Goal: Task Accomplishment & Management: Manage account settings

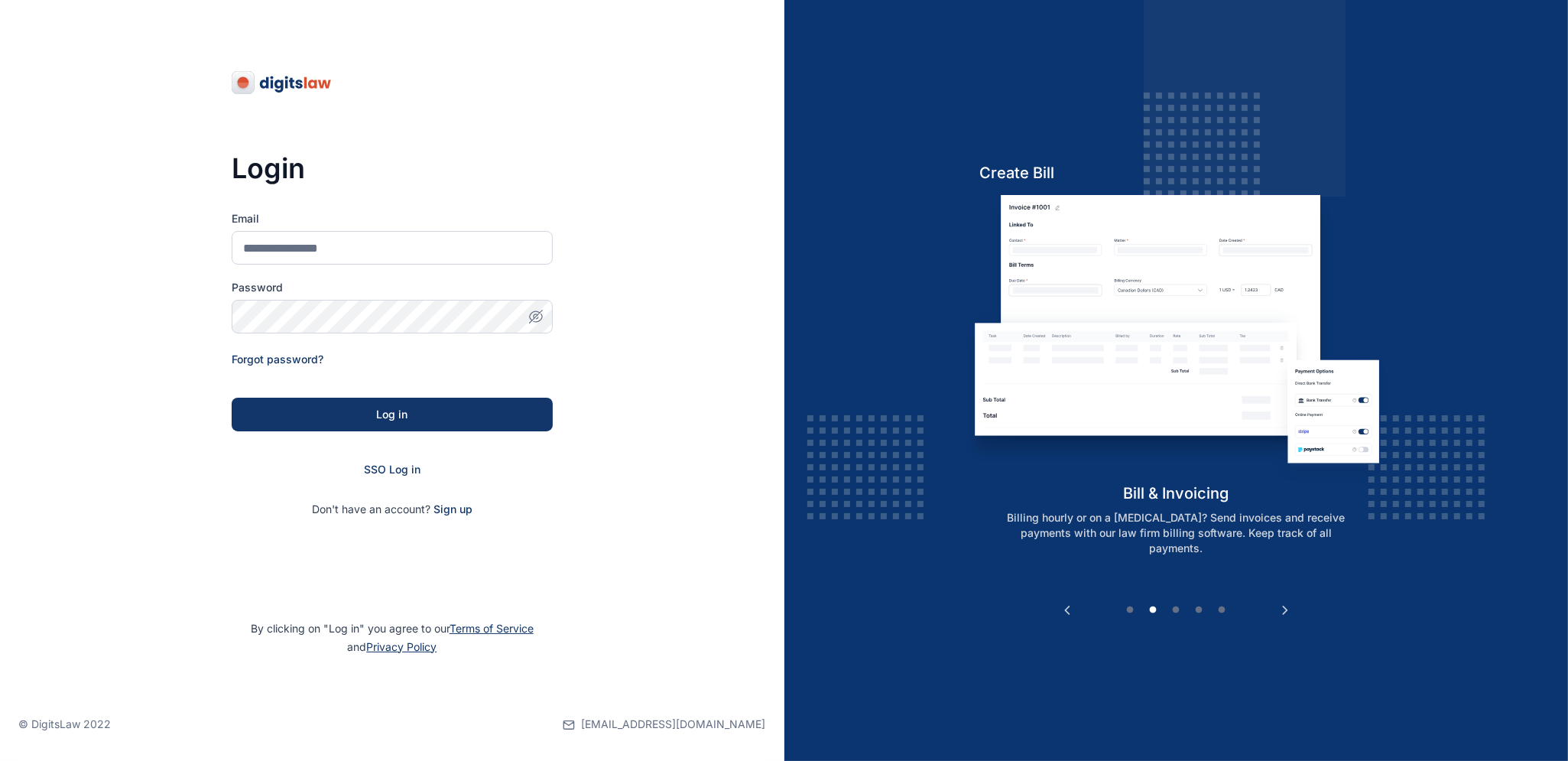
click at [395, 475] on div "SSO Log in" at bounding box center [392, 469] width 321 height 15
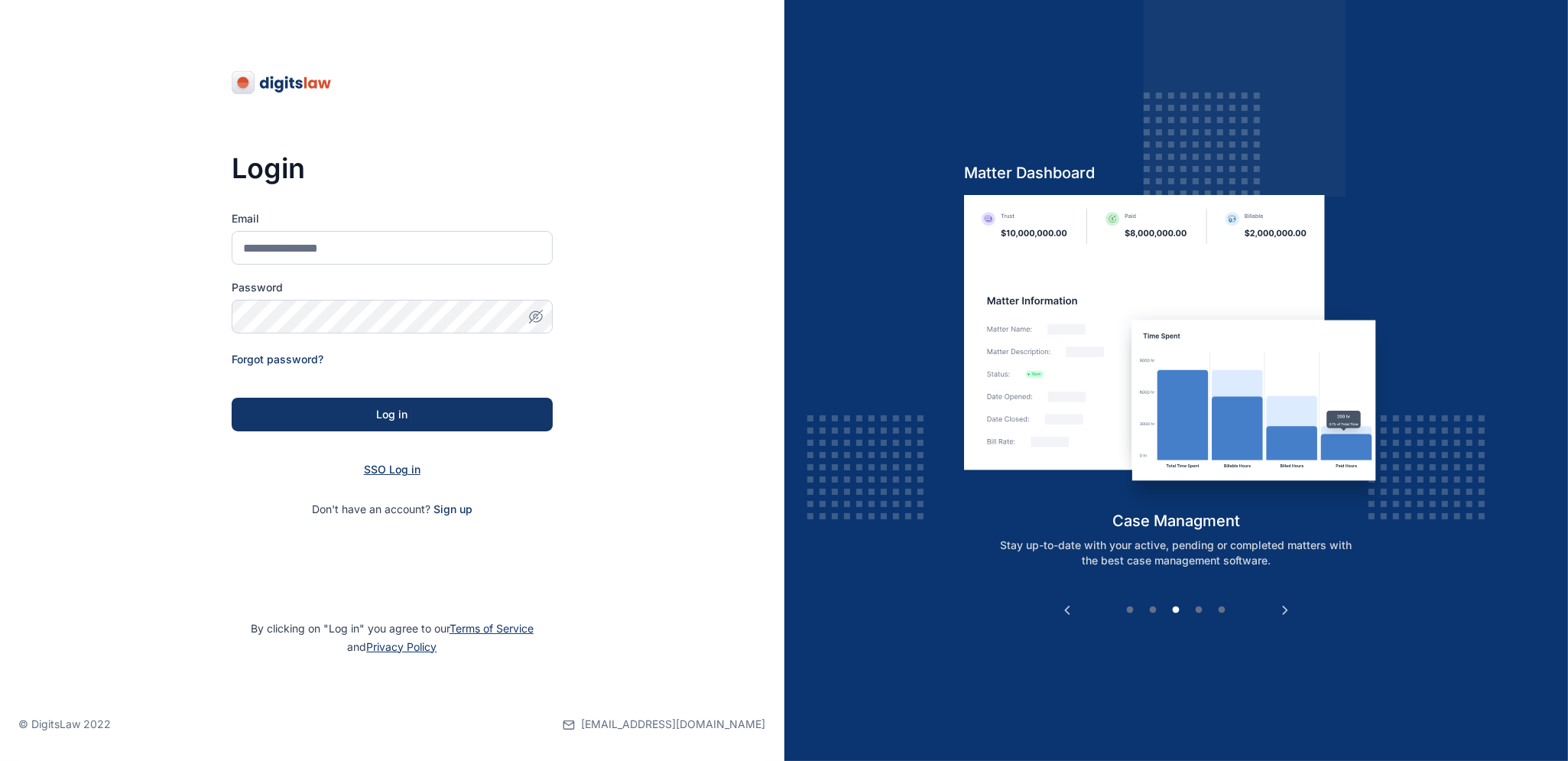
click at [392, 472] on span "SSO Log in" at bounding box center [392, 469] width 57 height 13
click at [392, 470] on span "SSO Log in" at bounding box center [392, 469] width 57 height 13
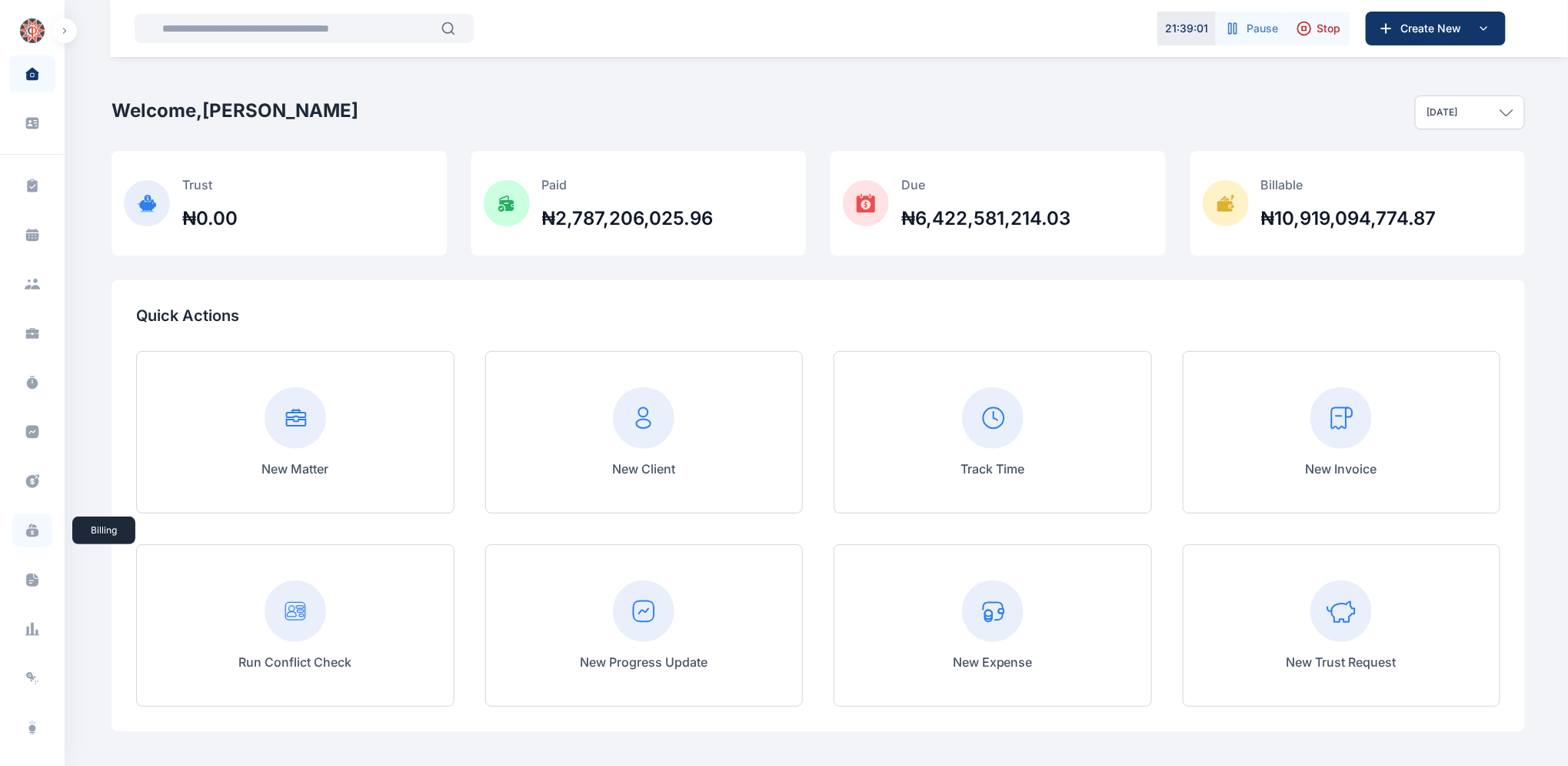
click at [30, 531] on icon at bounding box center [32, 530] width 15 height 15
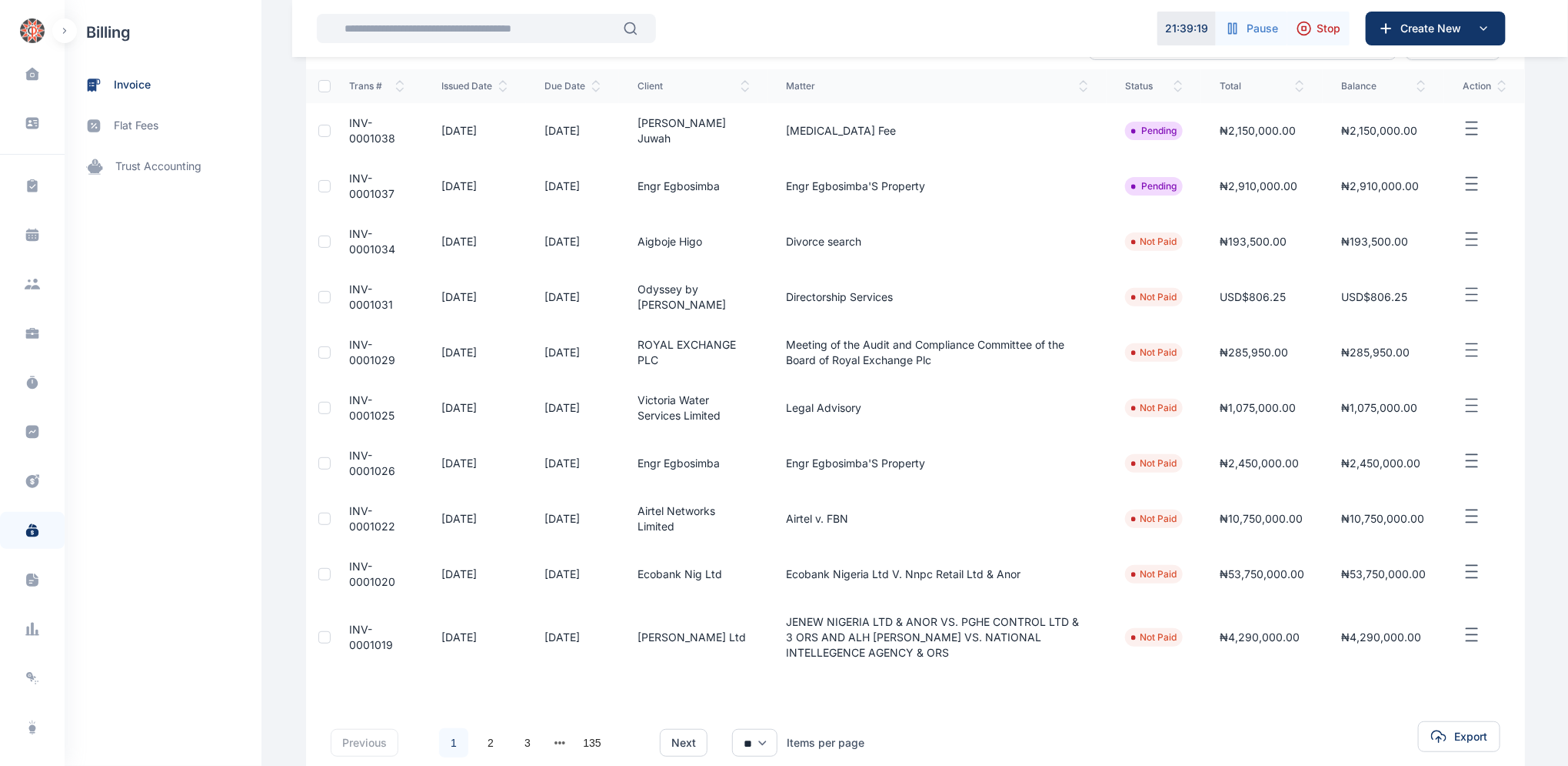
scroll to position [179, 0]
click at [349, 569] on span "INV-0001020" at bounding box center [372, 572] width 46 height 28
click at [349, 567] on span "INV-0001020" at bounding box center [372, 572] width 46 height 28
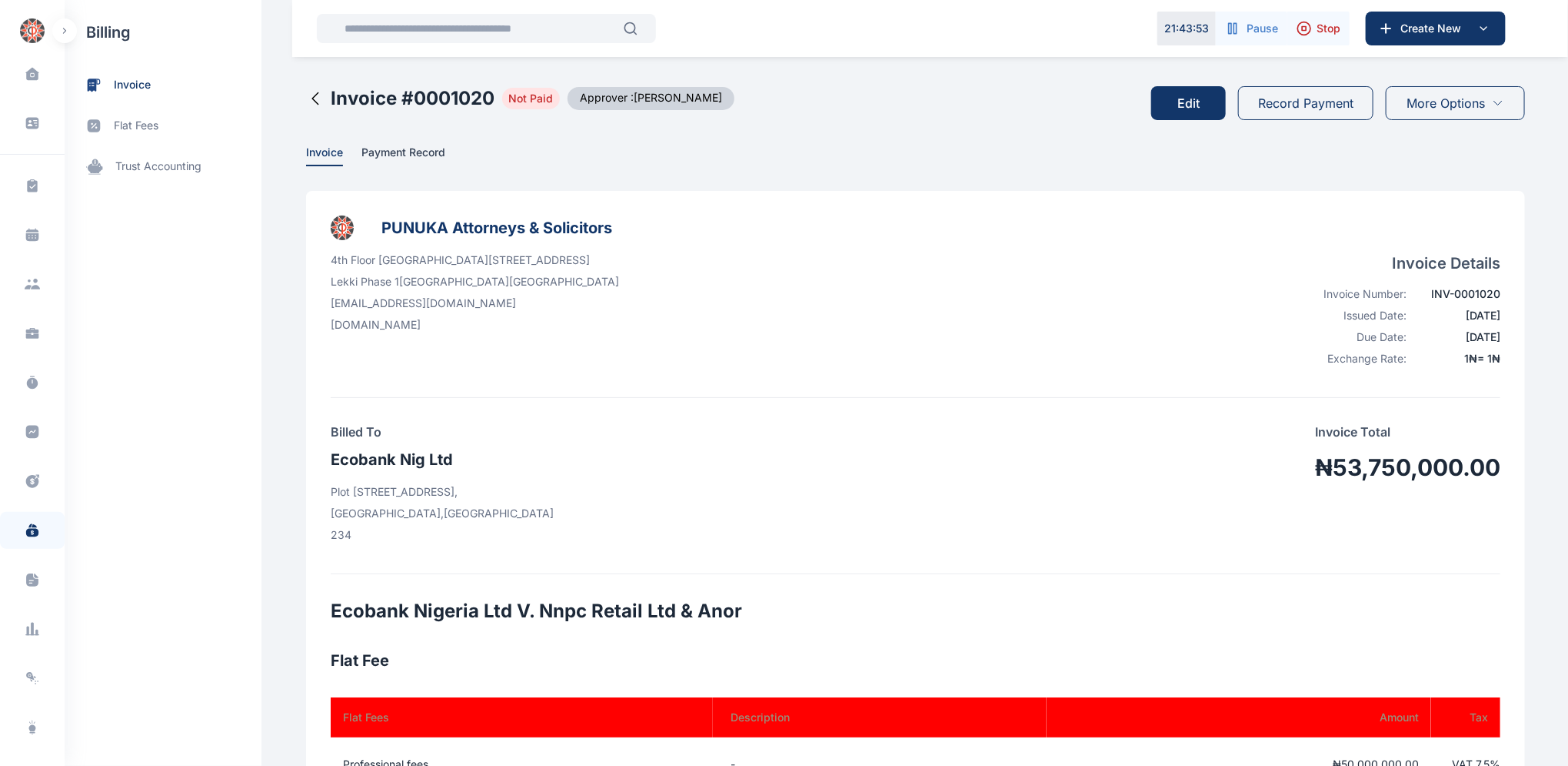
click at [1282, 101] on button "Record Payment" at bounding box center [1306, 103] width 136 height 34
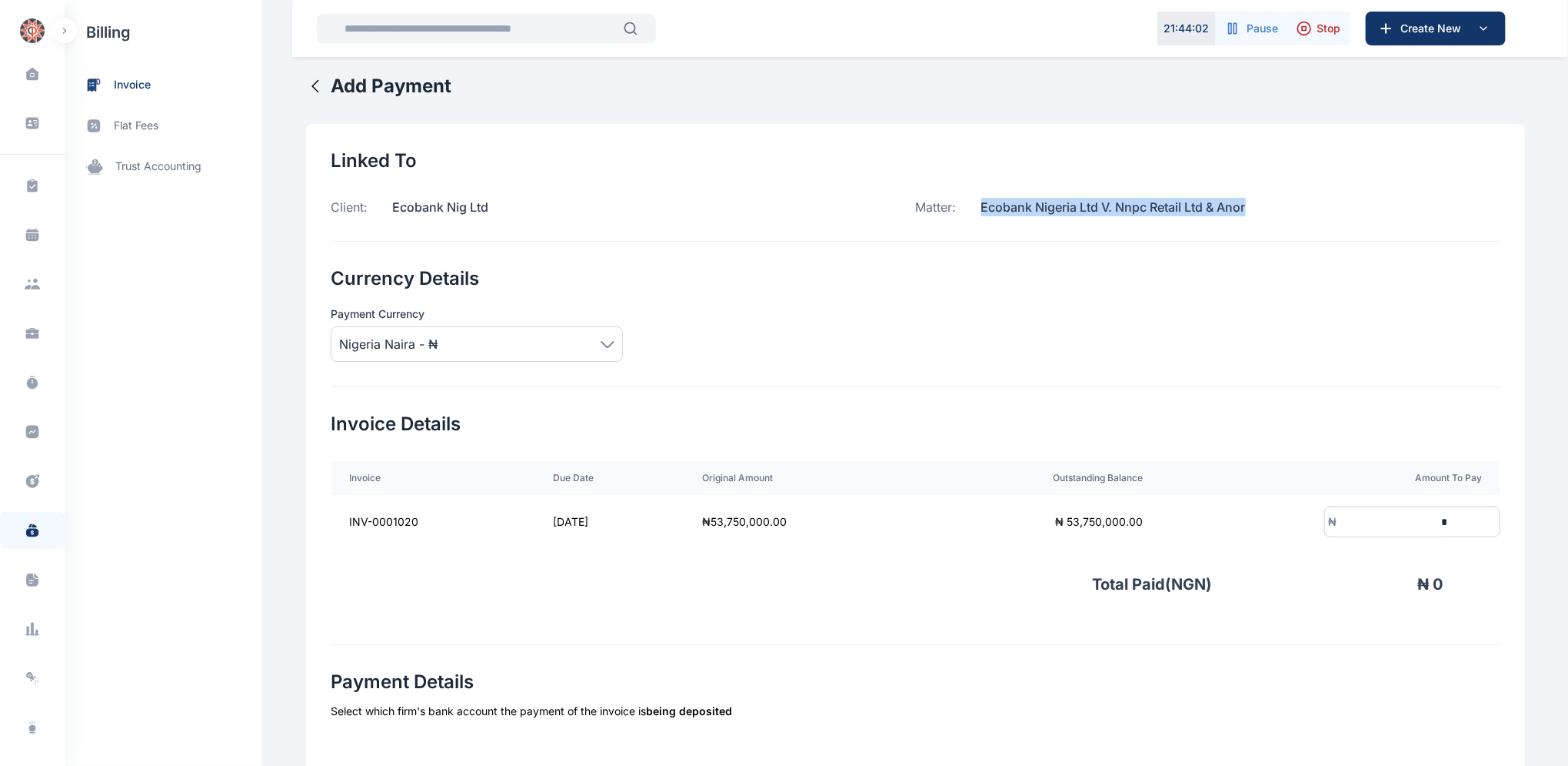
drag, startPoint x: 1250, startPoint y: 200, endPoint x: 968, endPoint y: 228, distance: 283.4
click at [968, 228] on div "Linked To Client: Ecobank Nig Ltd Matter: Ecobank Nigeria Ltd V. Nnpc Retail Lt…" at bounding box center [916, 195] width 1170 height 93
copy p "Ecobank Nigeria Ltd V. Nnpc Retail Ltd & Anor"
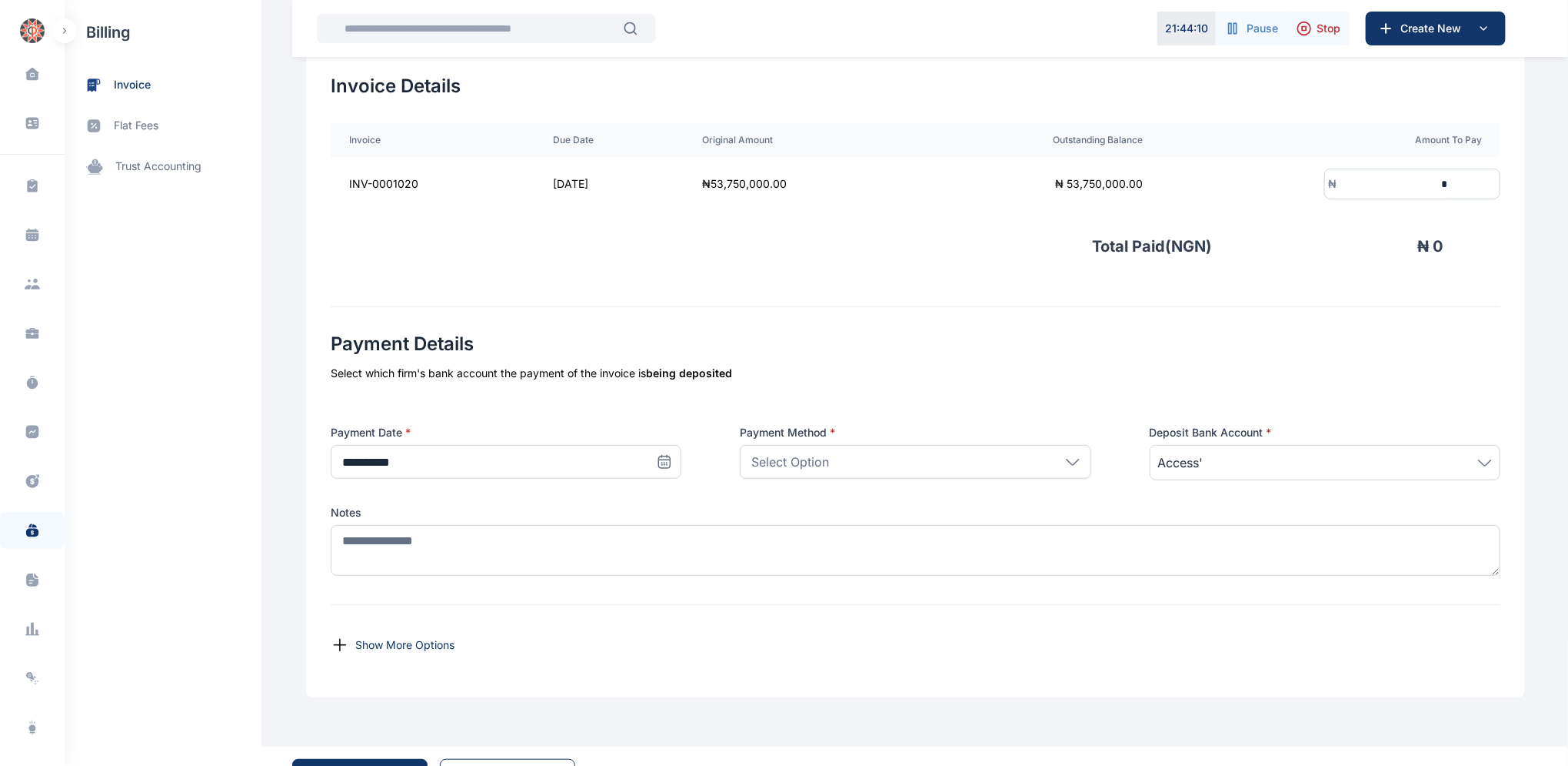
scroll to position [377, 0]
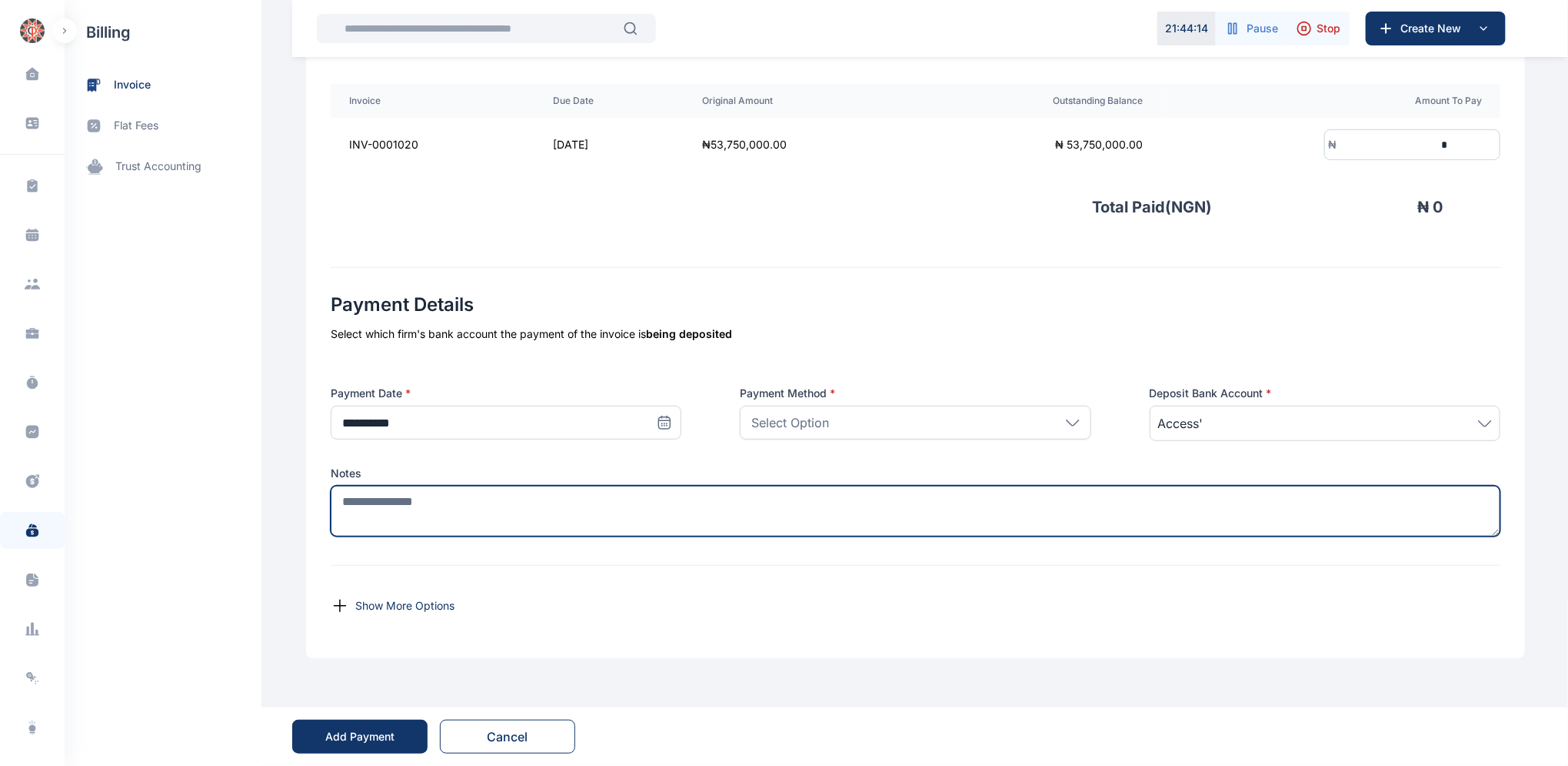
paste textarea "**********"
type textarea "**********"
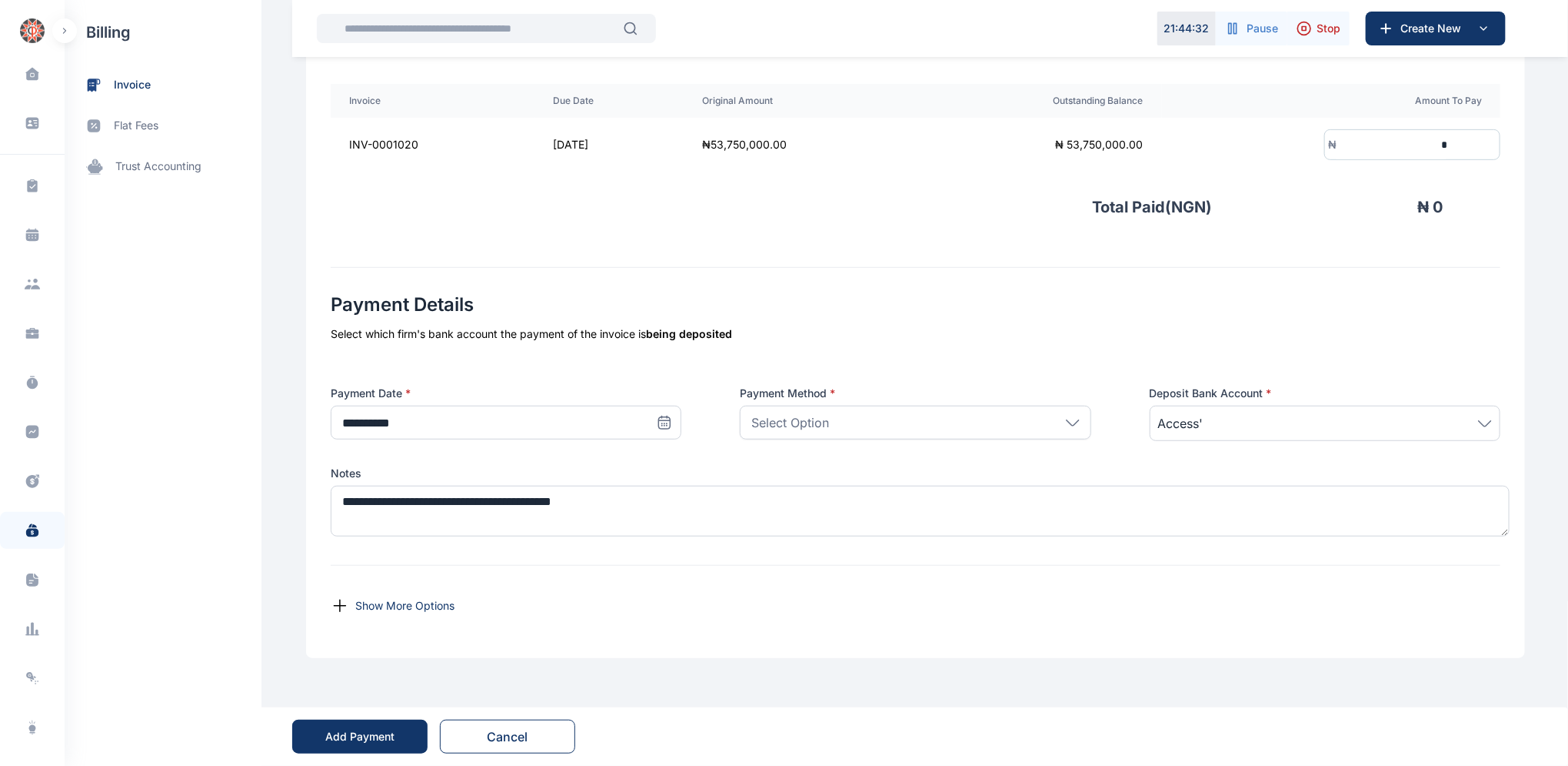
click at [1068, 421] on icon at bounding box center [1073, 422] width 14 height 7
drag, startPoint x: 806, startPoint y: 493, endPoint x: 815, endPoint y: 490, distance: 9.5
click at [806, 492] on p "Bank Transfer" at bounding box center [915, 493] width 323 height 15
click at [1487, 422] on icon at bounding box center [1485, 423] width 14 height 7
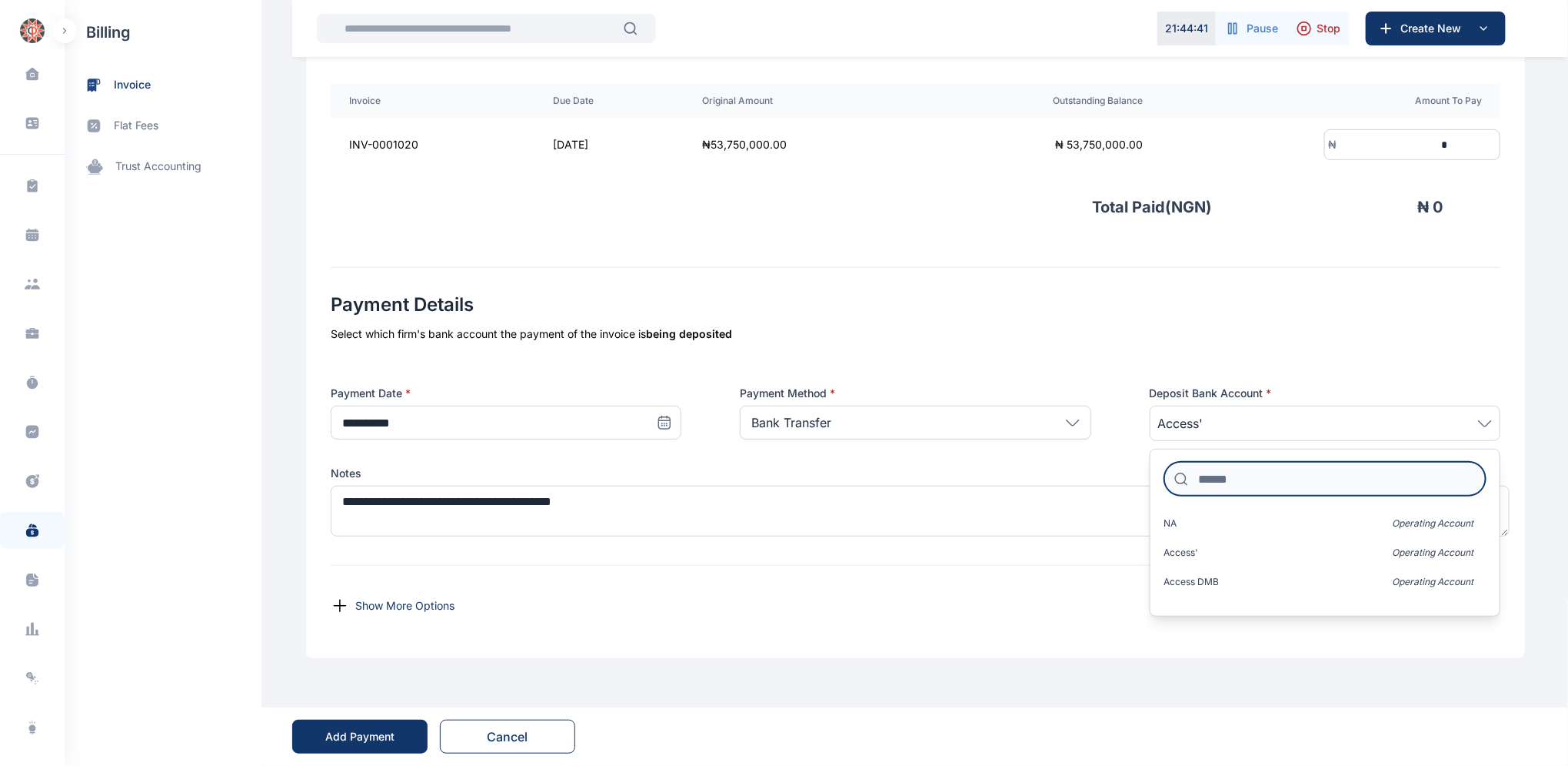
click at [1299, 480] on input at bounding box center [1325, 479] width 321 height 34
type input "**"
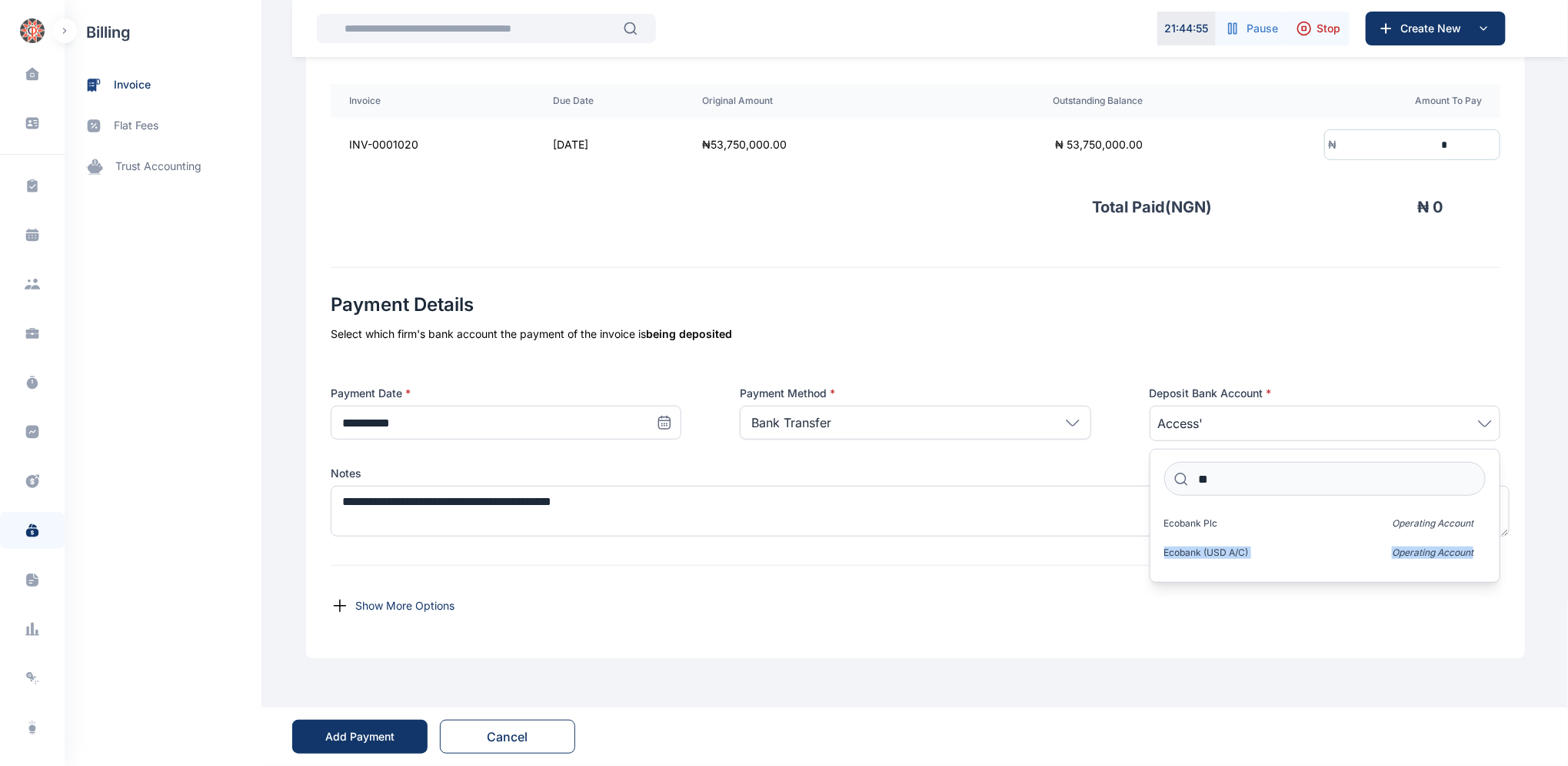
drag, startPoint x: 1500, startPoint y: 505, endPoint x: 1500, endPoint y: 547, distance: 42.0
click at [1500, 547] on div "** Ecobank Plc Operating Account Ecobank (USD A/C) Operating Account" at bounding box center [1325, 515] width 351 height 134
click at [1486, 422] on icon at bounding box center [1485, 423] width 14 height 7
click at [1195, 567] on span "Ecobank Plc" at bounding box center [1192, 567] width 54 height 12
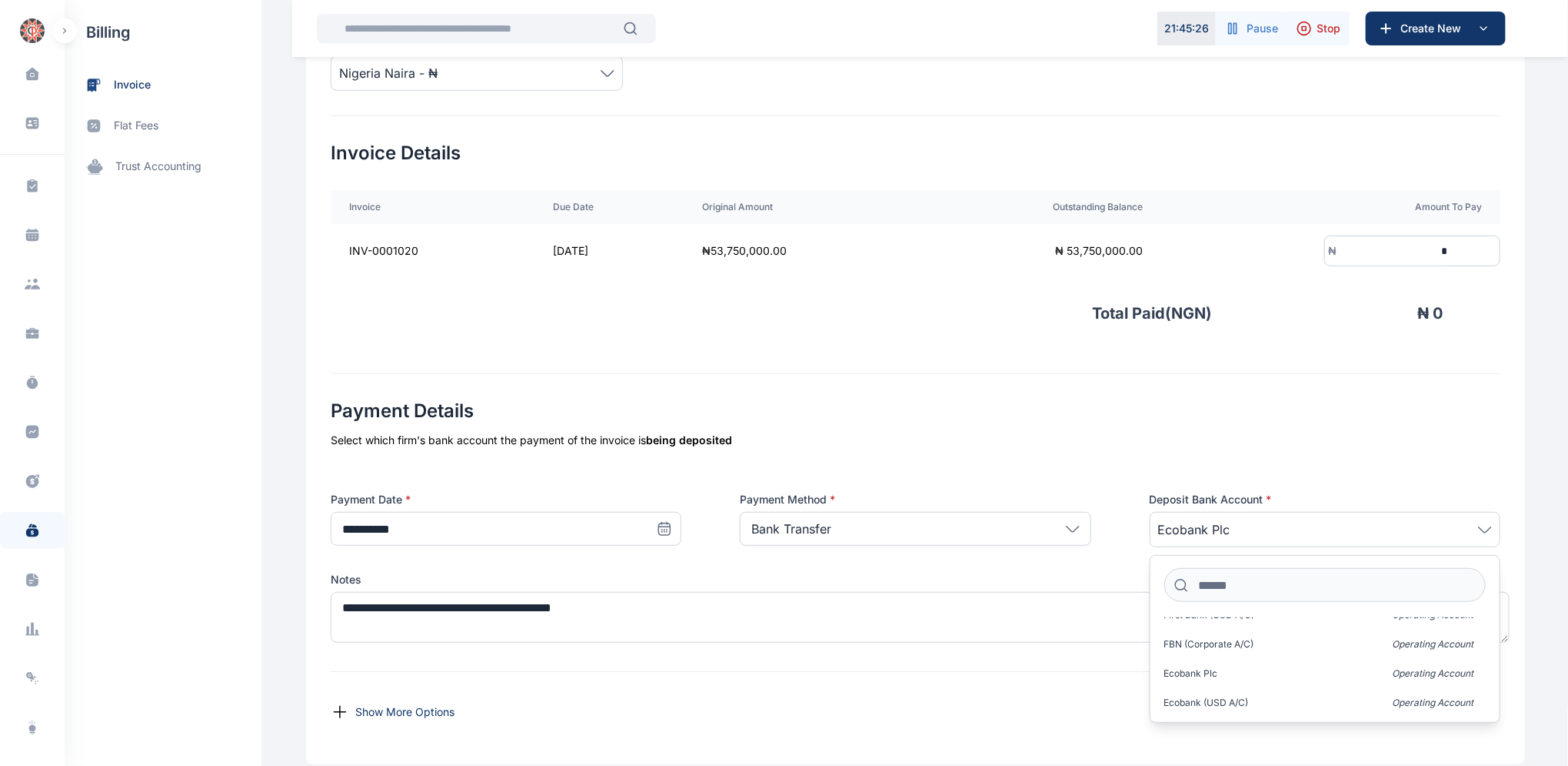
scroll to position [265, 0]
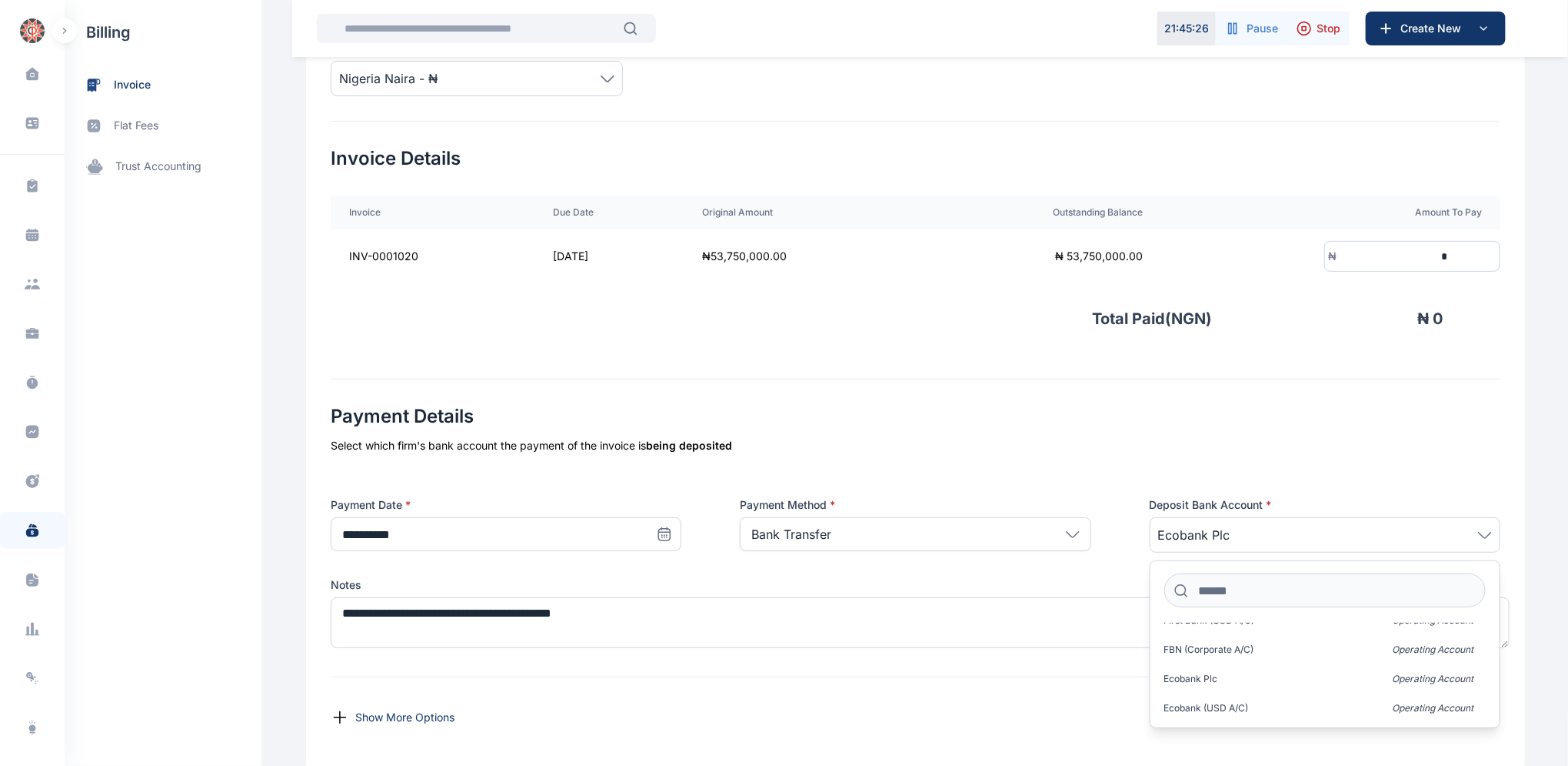
click at [1354, 256] on input "*" at bounding box center [1394, 257] width 114 height 28
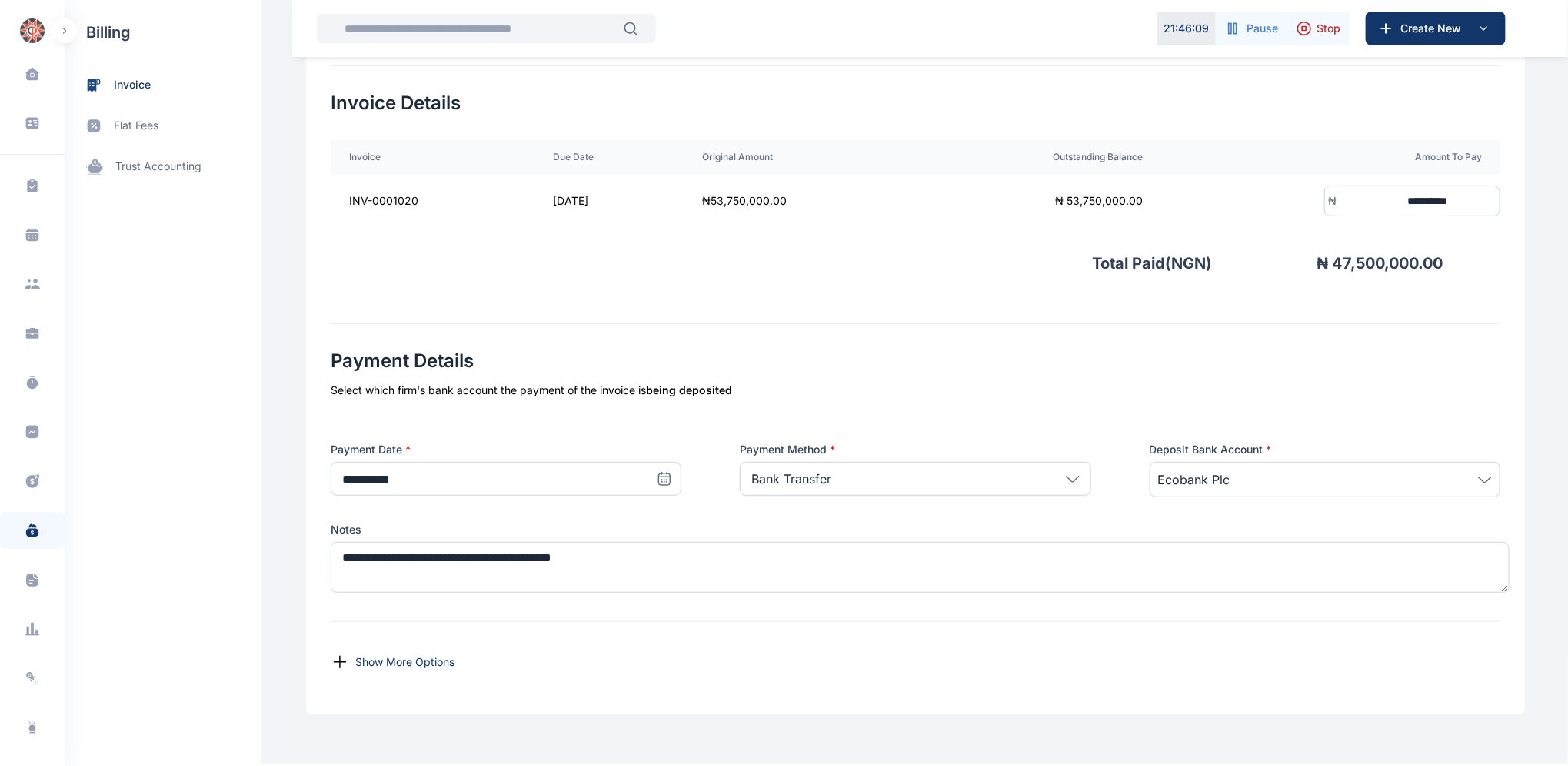
scroll to position [321, 0]
type input "**********"
click at [658, 479] on icon at bounding box center [665, 478] width 15 height 15
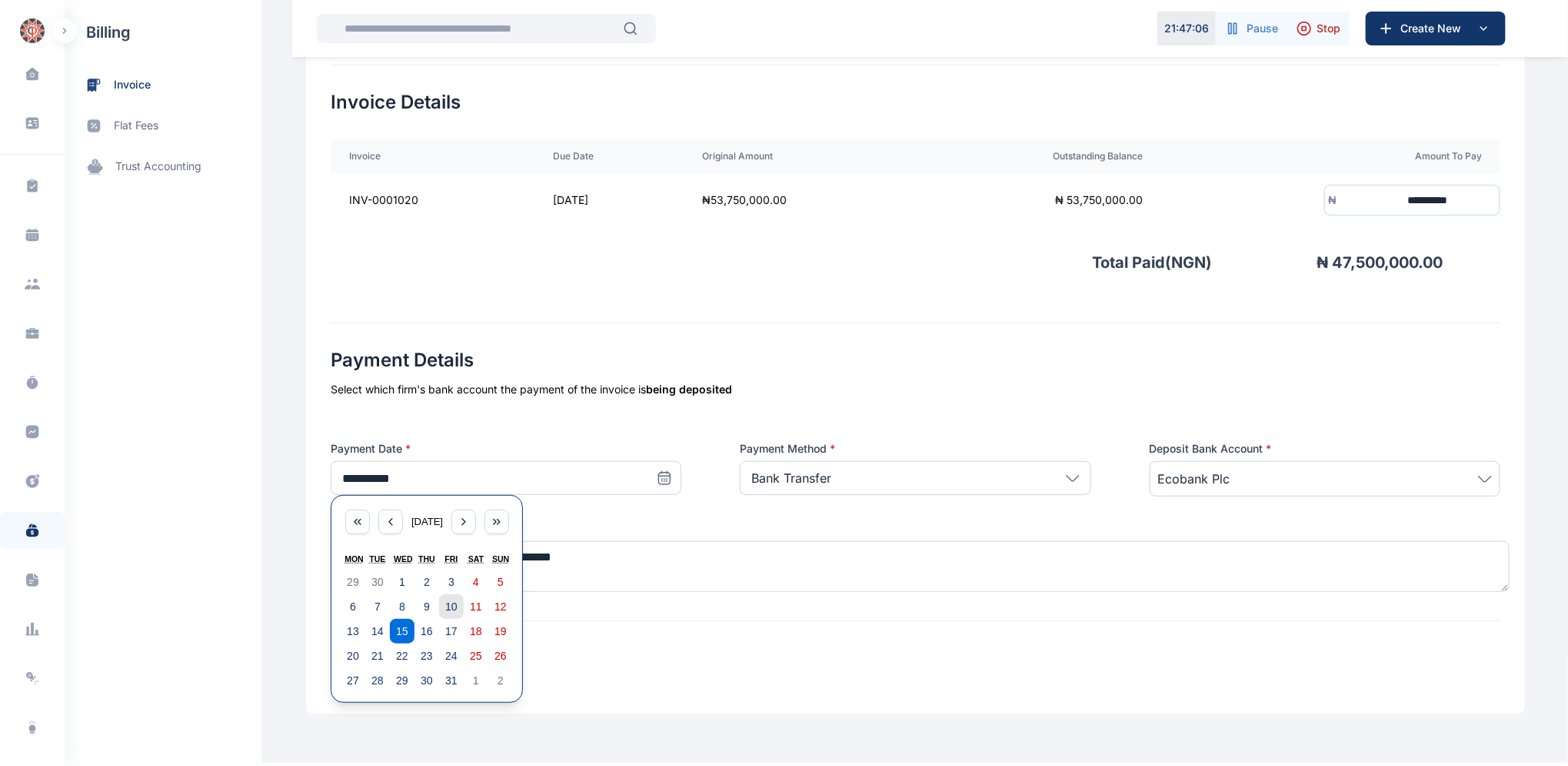
click at [446, 601] on abbr "10" at bounding box center [451, 606] width 12 height 12
type input "**********"
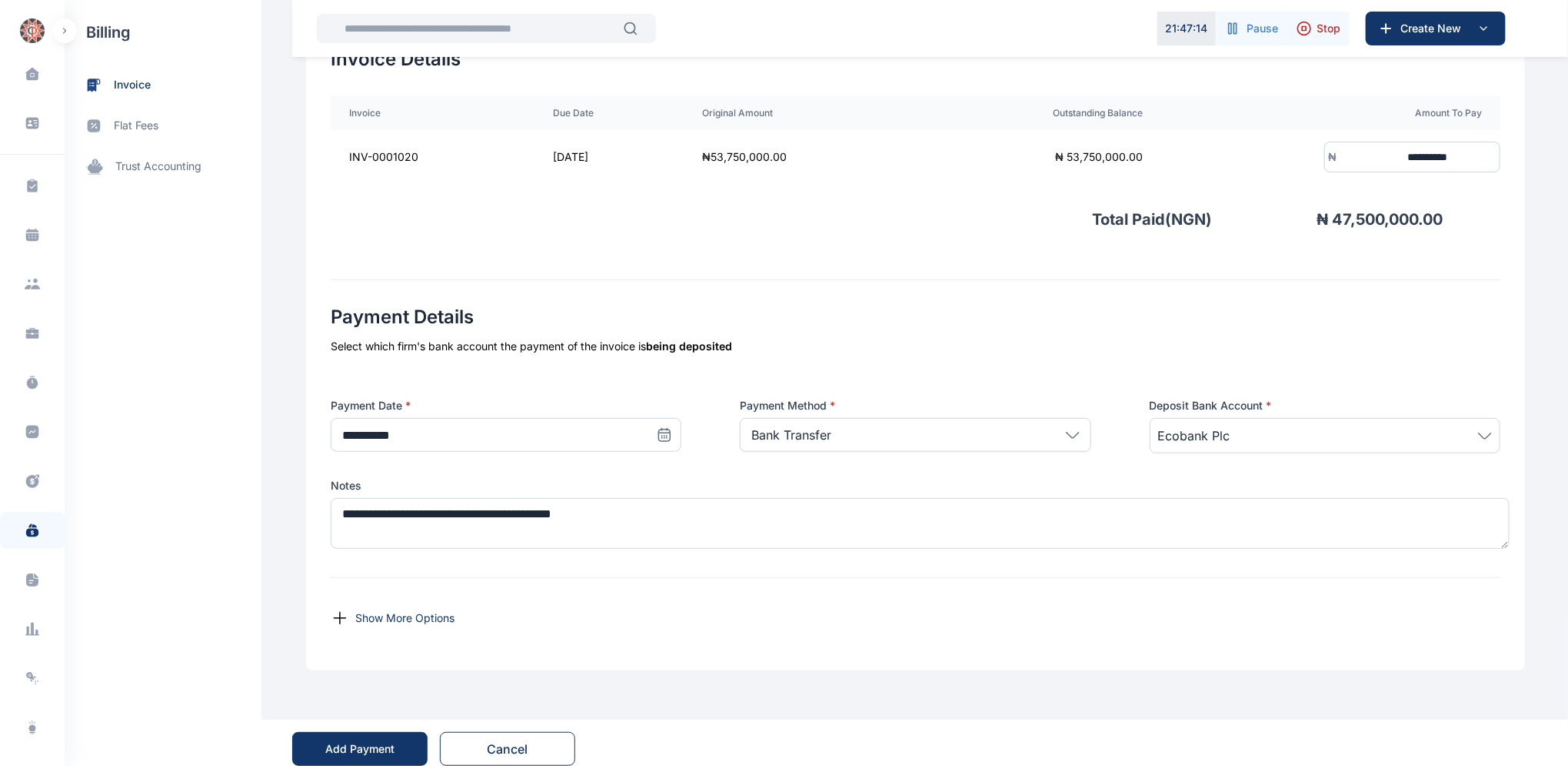
scroll to position [377, 0]
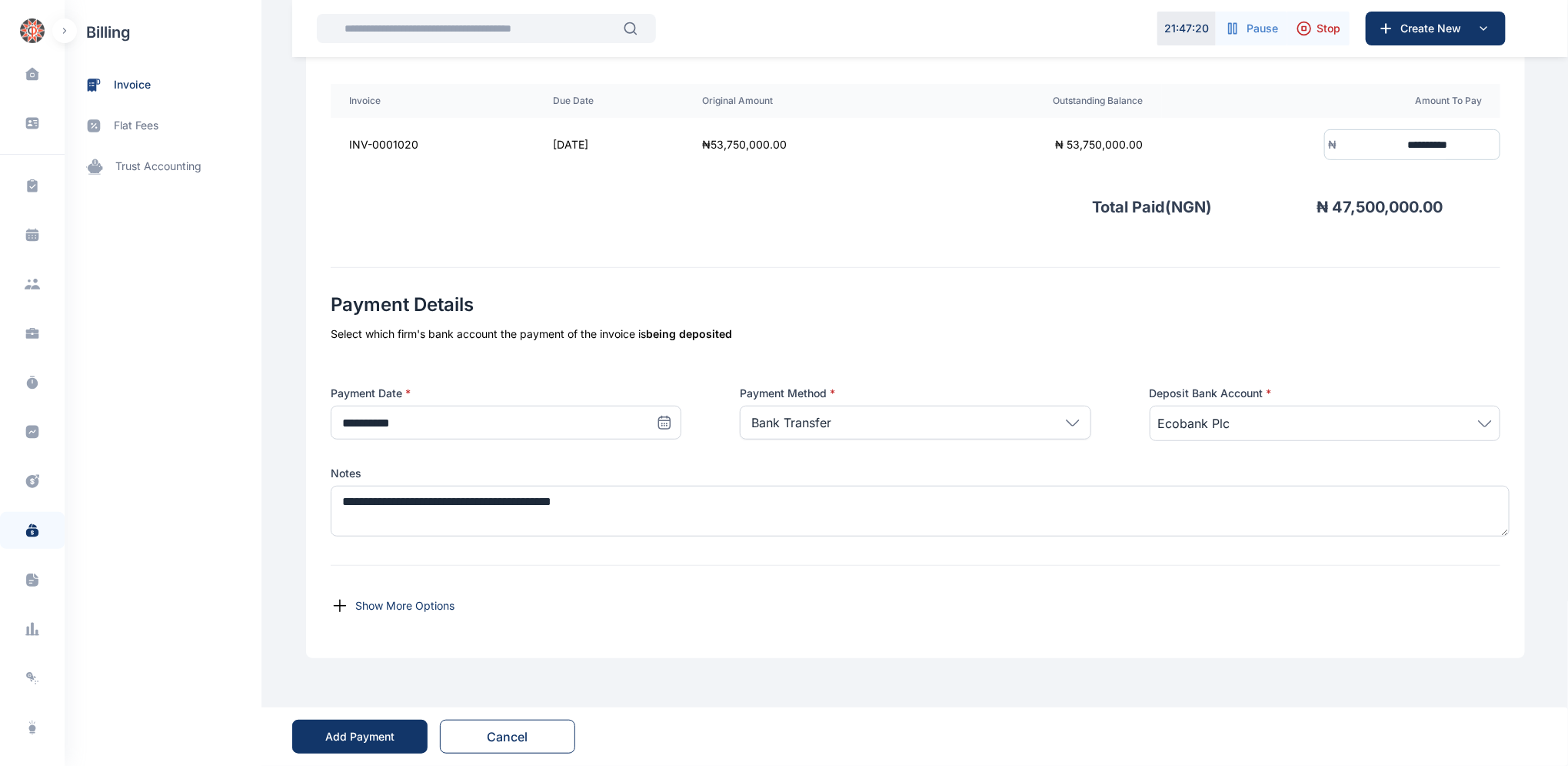
click at [373, 605] on p "Show More Options" at bounding box center [405, 605] width 99 height 15
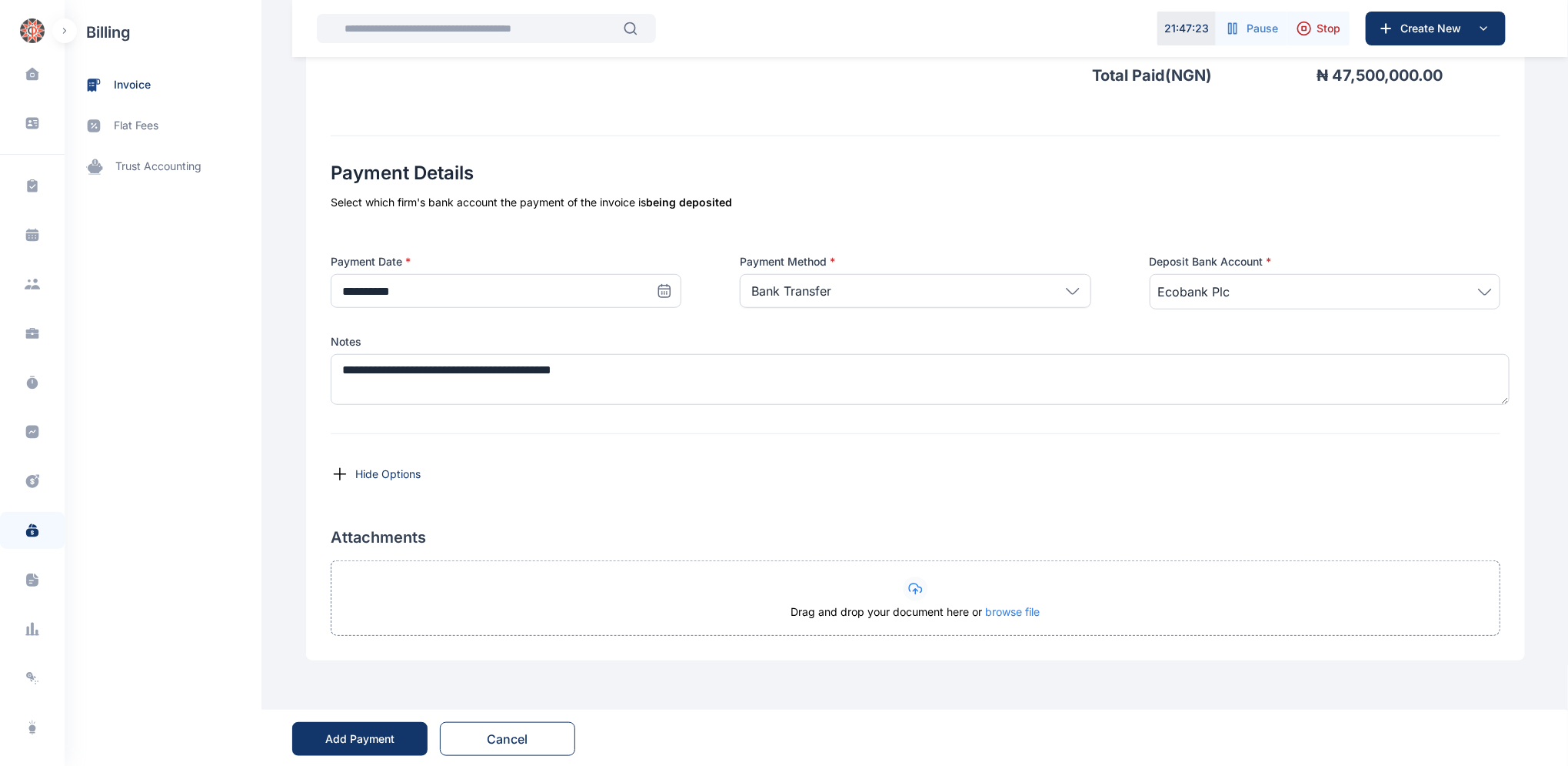
scroll to position [511, 0]
click at [348, 734] on div "Add Payment" at bounding box center [360, 736] width 69 height 15
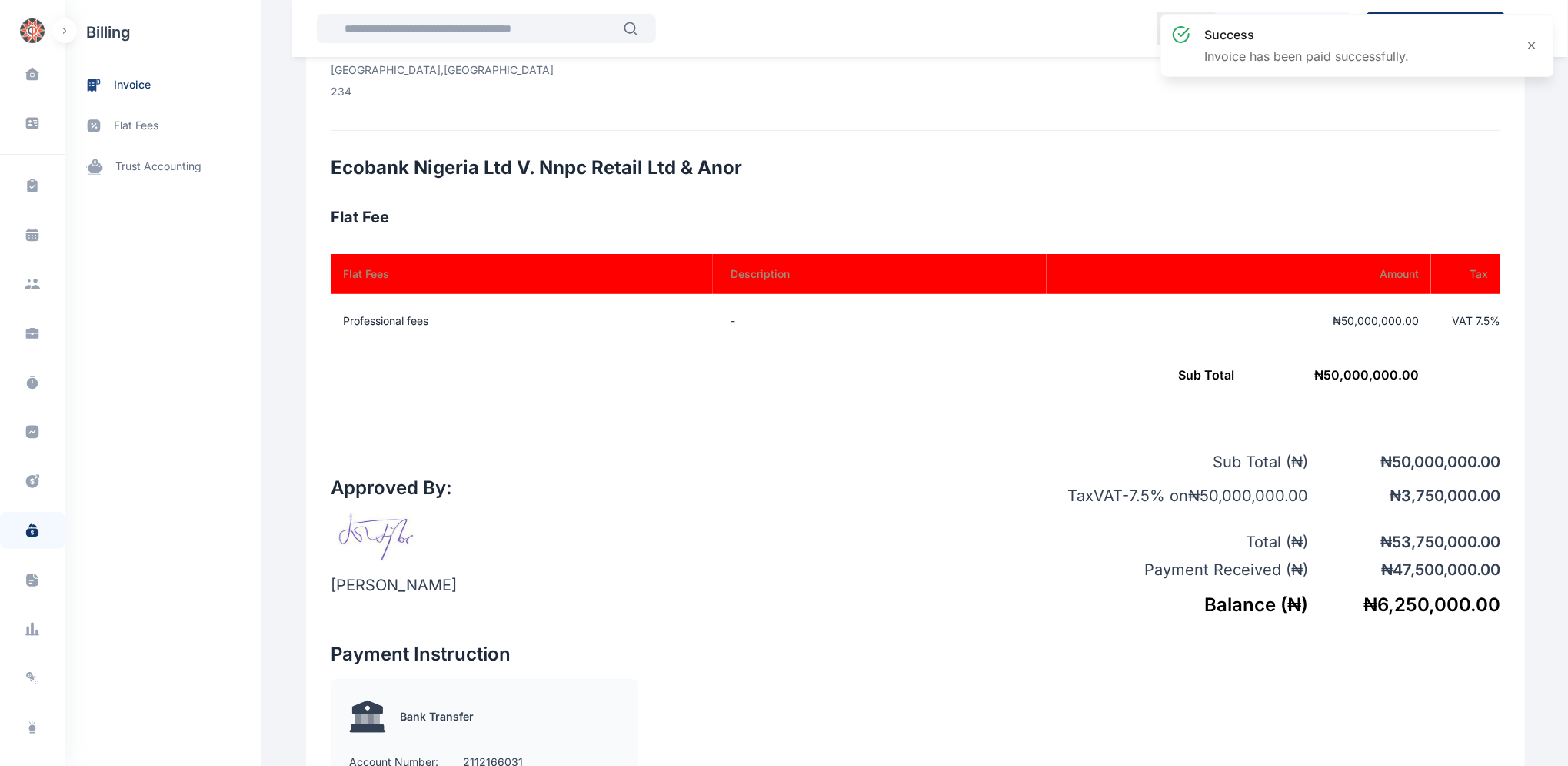
scroll to position [444, 0]
